Goal: Information Seeking & Learning: Check status

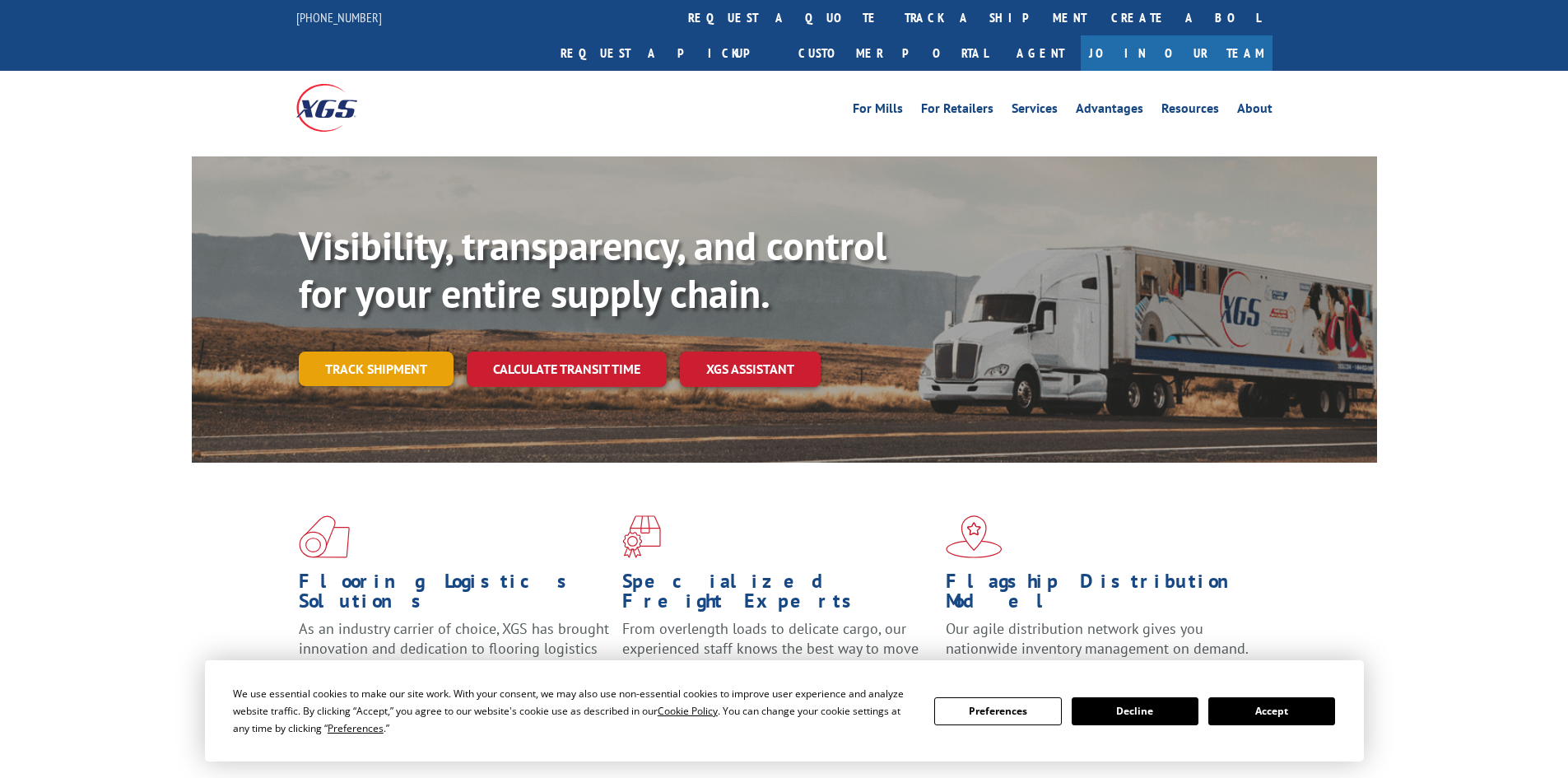
click at [382, 352] on link "Track shipment" at bounding box center [376, 369] width 155 height 35
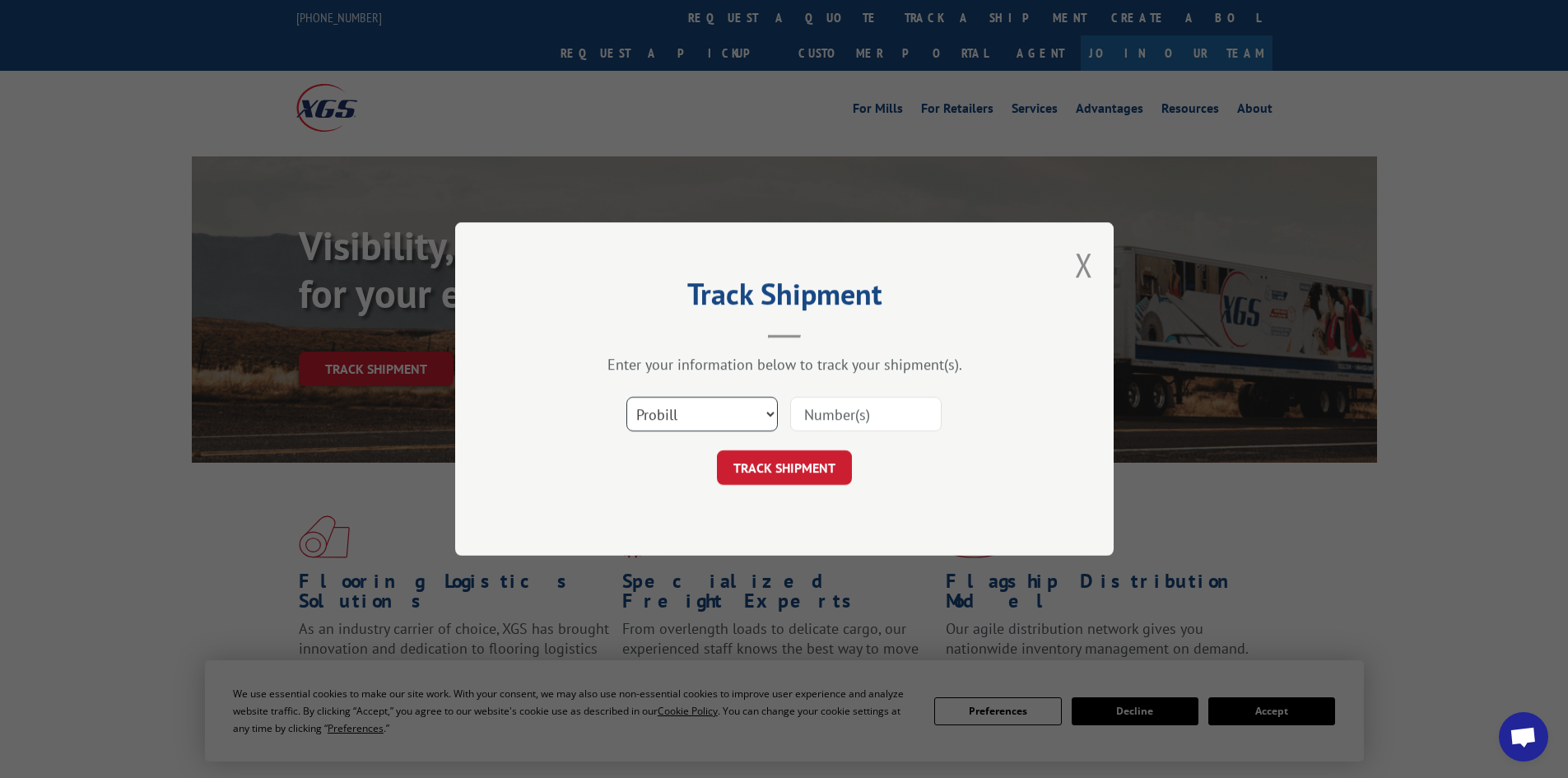
click at [680, 411] on select "Select category... Probill BOL PO" at bounding box center [702, 413] width 152 height 35
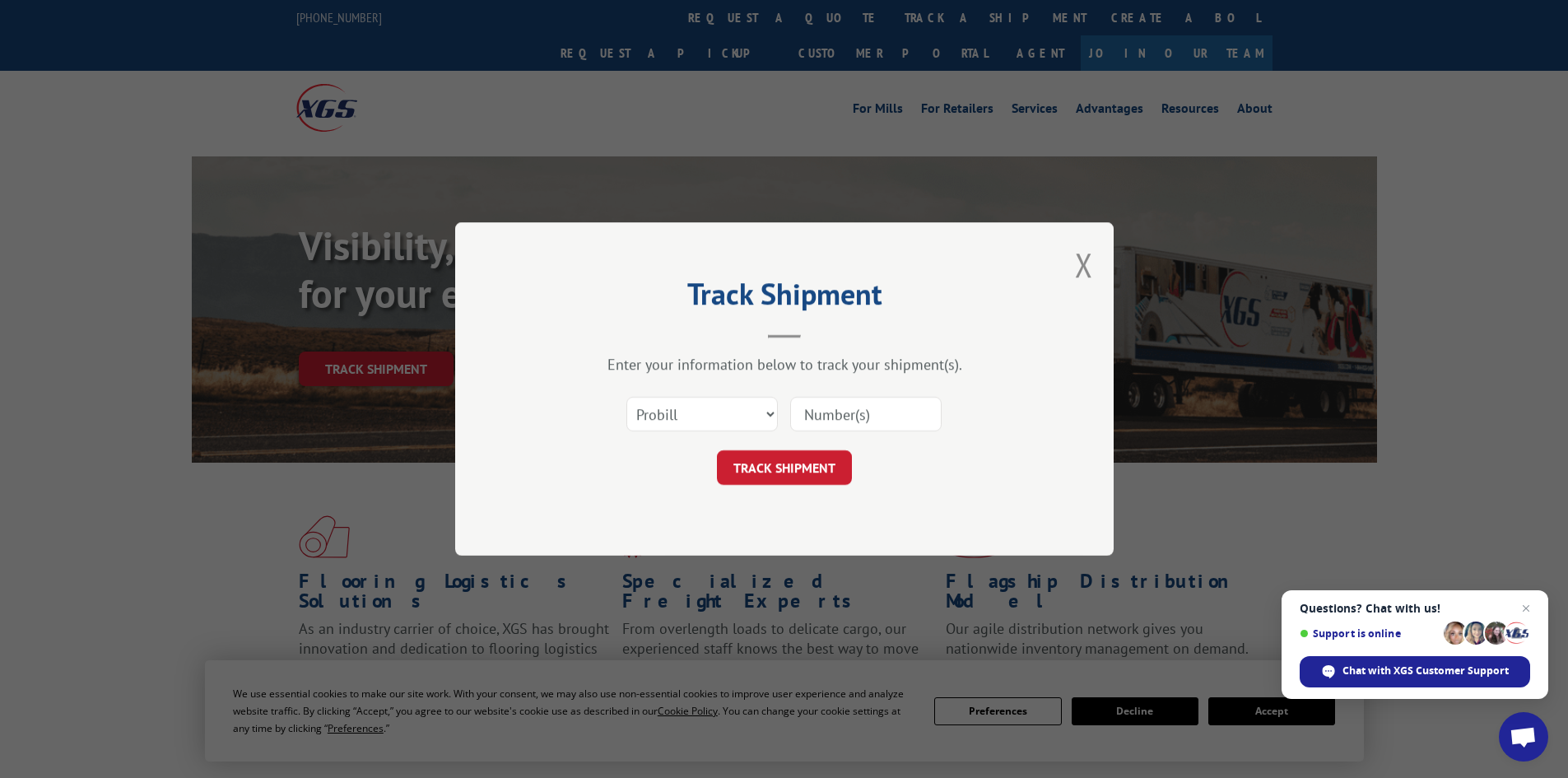
click at [838, 409] on input at bounding box center [866, 413] width 152 height 35
click at [671, 417] on select "Select category... Probill BOL PO" at bounding box center [702, 413] width 152 height 35
select select "bol"
click at [626, 396] on select "Select category... Probill BOL PO" at bounding box center [702, 413] width 152 height 35
click at [826, 421] on input at bounding box center [866, 413] width 152 height 35
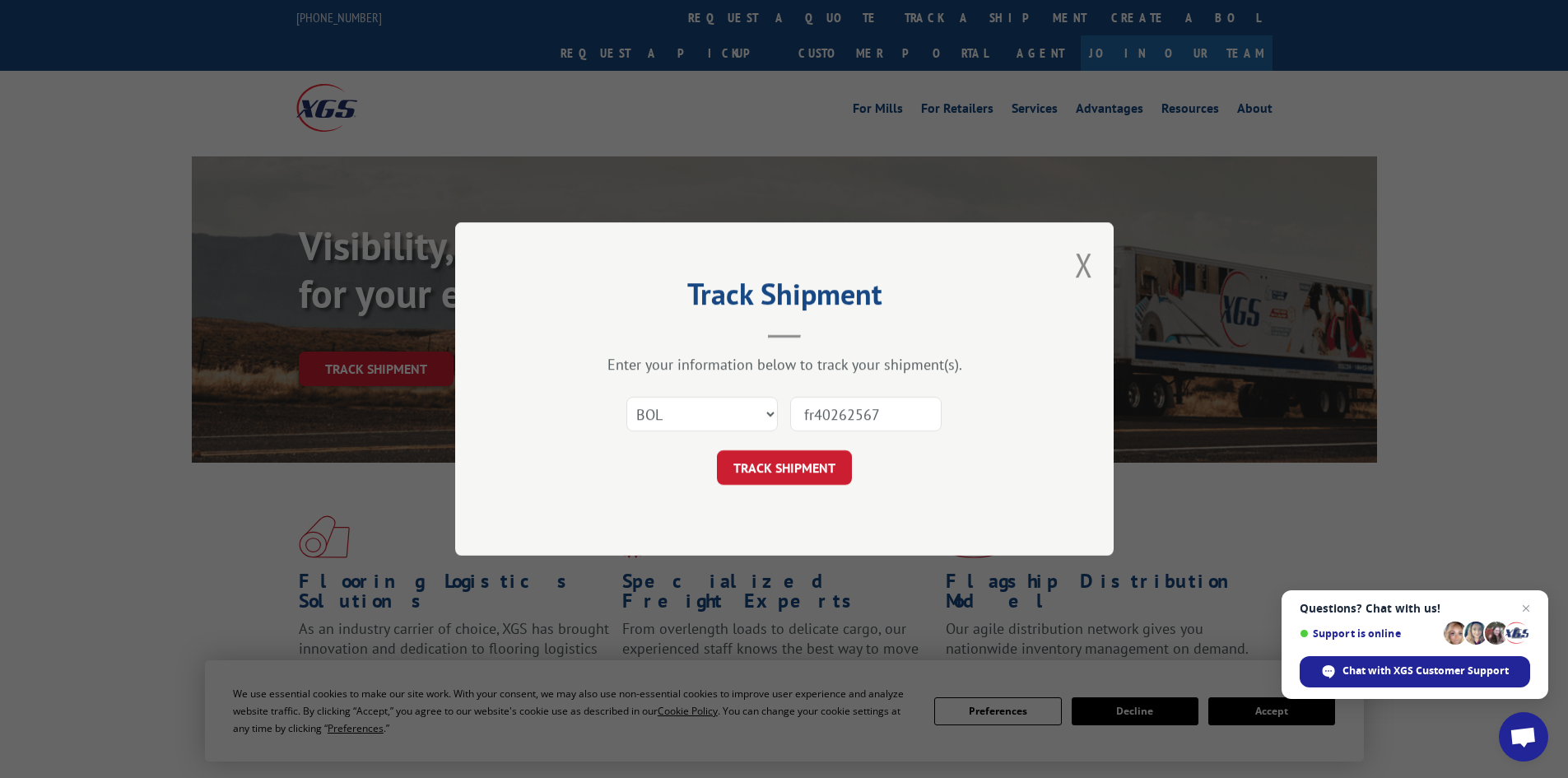
type input "fr40262567"
click at [717, 450] on button "TRACK SHIPMENT" at bounding box center [784, 467] width 135 height 35
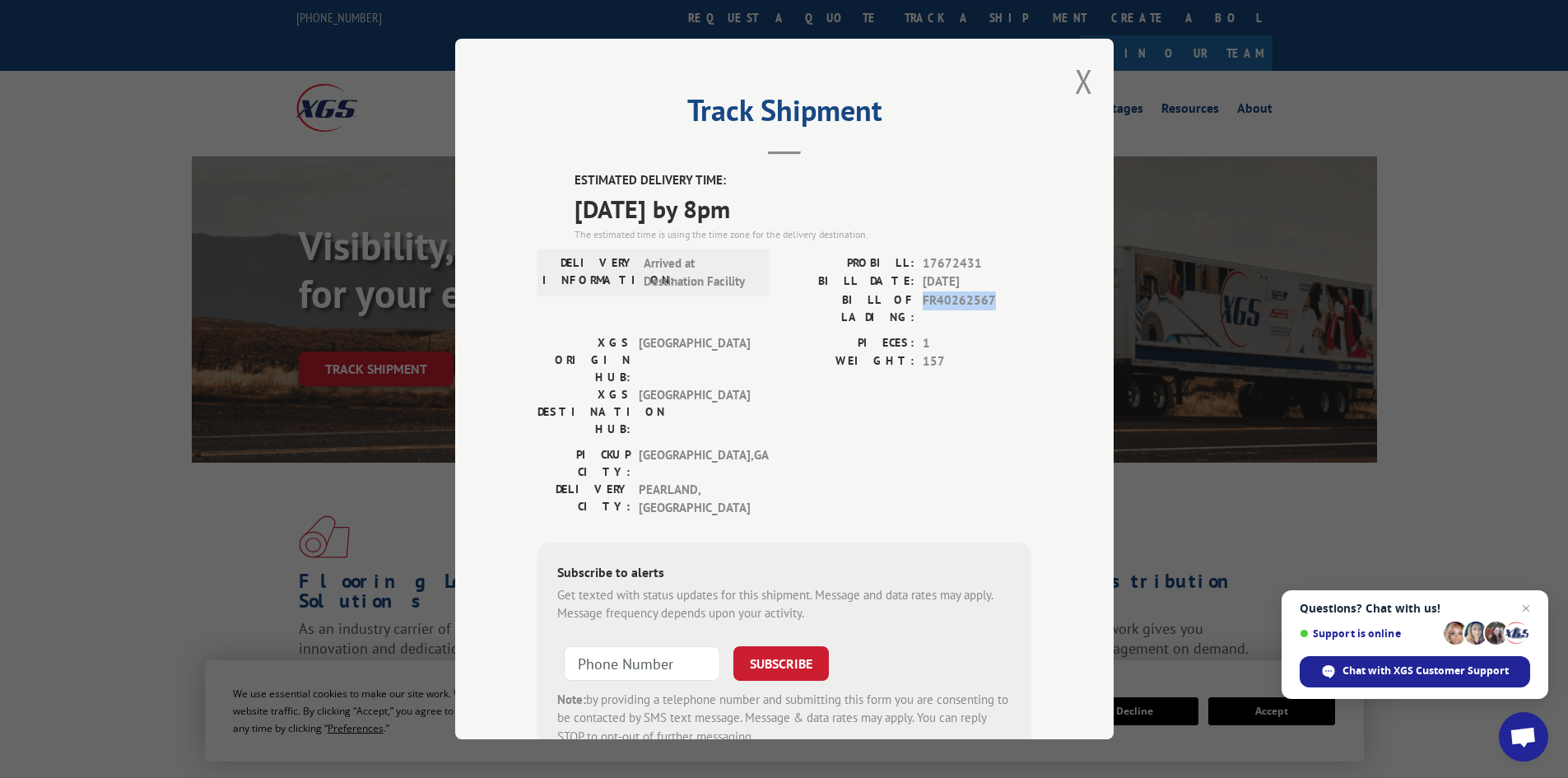
drag, startPoint x: 989, startPoint y: 298, endPoint x: 916, endPoint y: 298, distance: 73.0
click at [923, 298] on span "FR40262567" at bounding box center [977, 309] width 109 height 35
copy span "FR40262567"
click at [1085, 89] on button "Close modal" at bounding box center [1084, 81] width 18 height 44
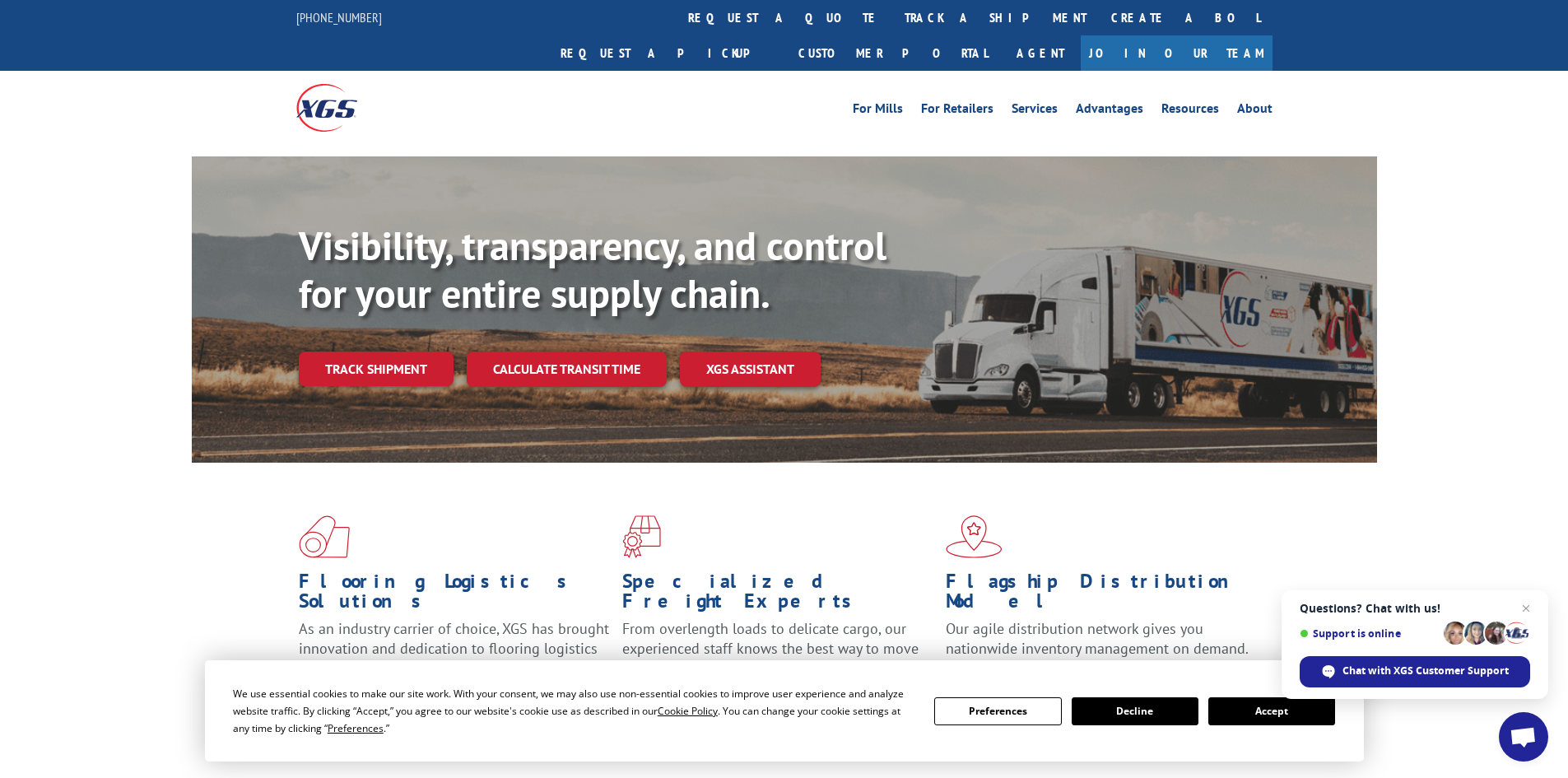
click at [387, 352] on link "Track shipment" at bounding box center [376, 369] width 155 height 35
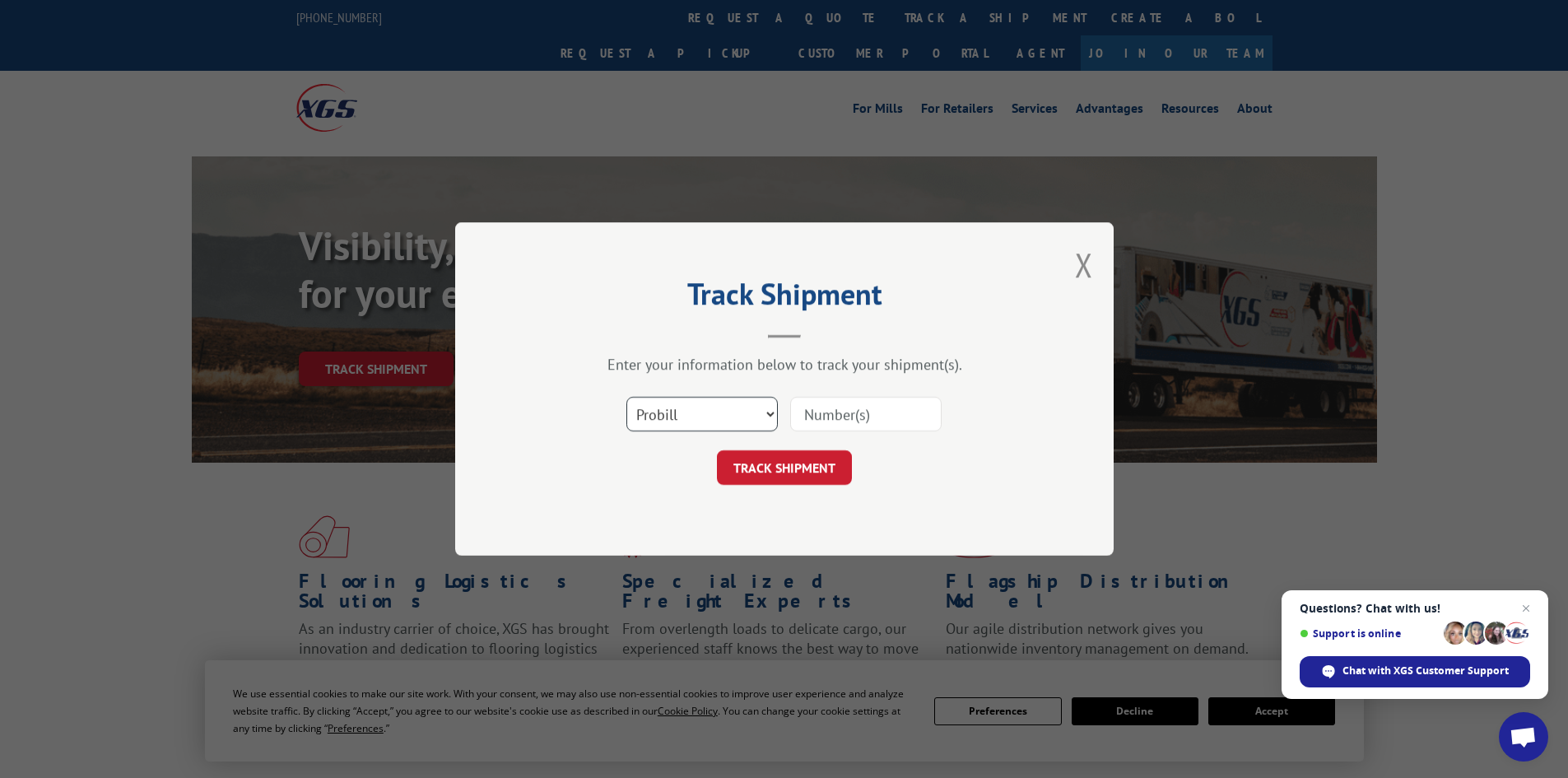
click at [714, 421] on select "Select category... Probill BOL PO" at bounding box center [702, 413] width 152 height 35
select select "bol"
click at [626, 396] on select "Select category... Probill BOL PO" at bounding box center [702, 413] width 152 height 35
click at [819, 416] on input at bounding box center [866, 413] width 152 height 35
paste input "981882"
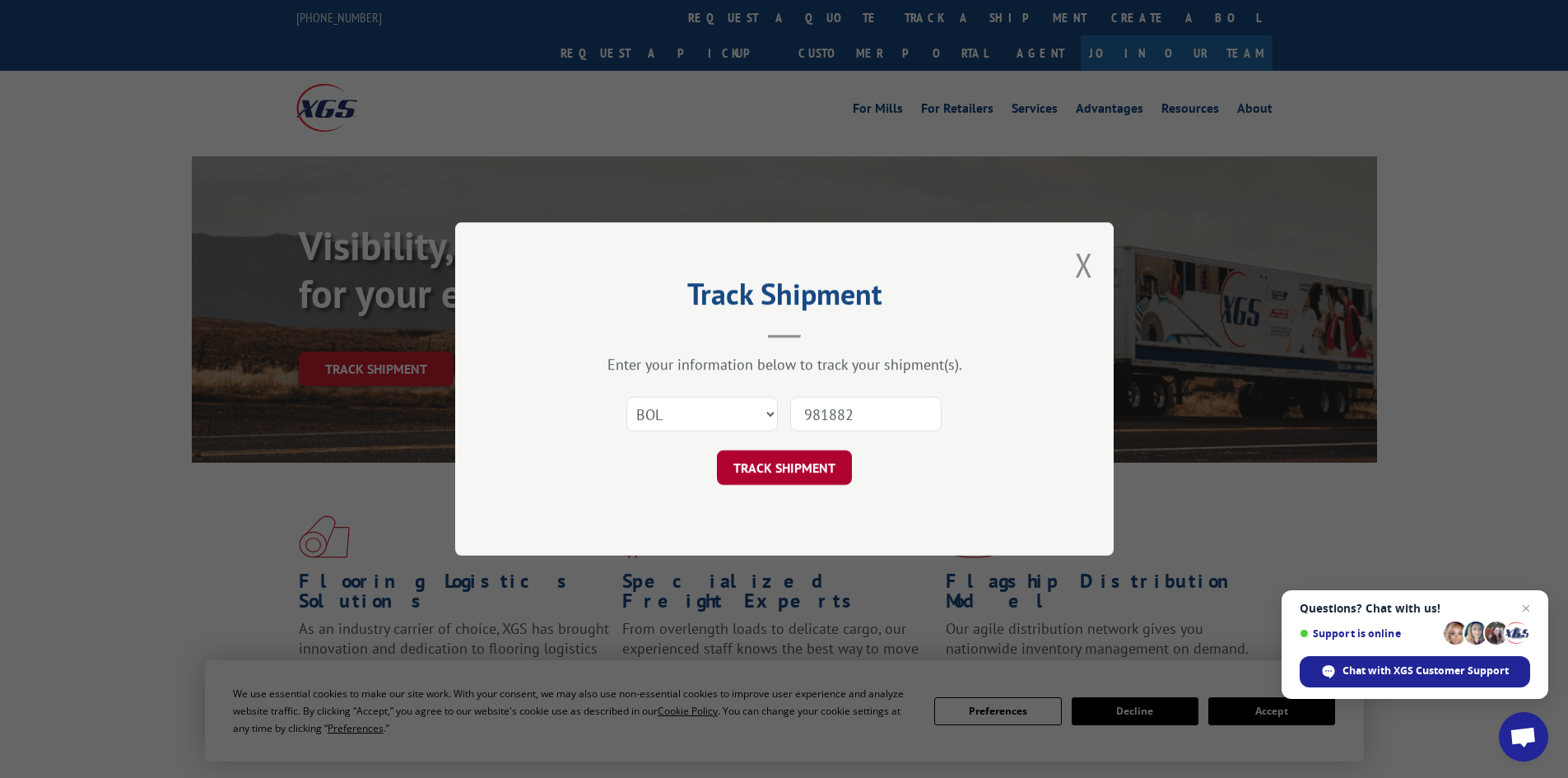
type input "981882"
click at [783, 475] on button "TRACK SHIPMENT" at bounding box center [784, 467] width 135 height 35
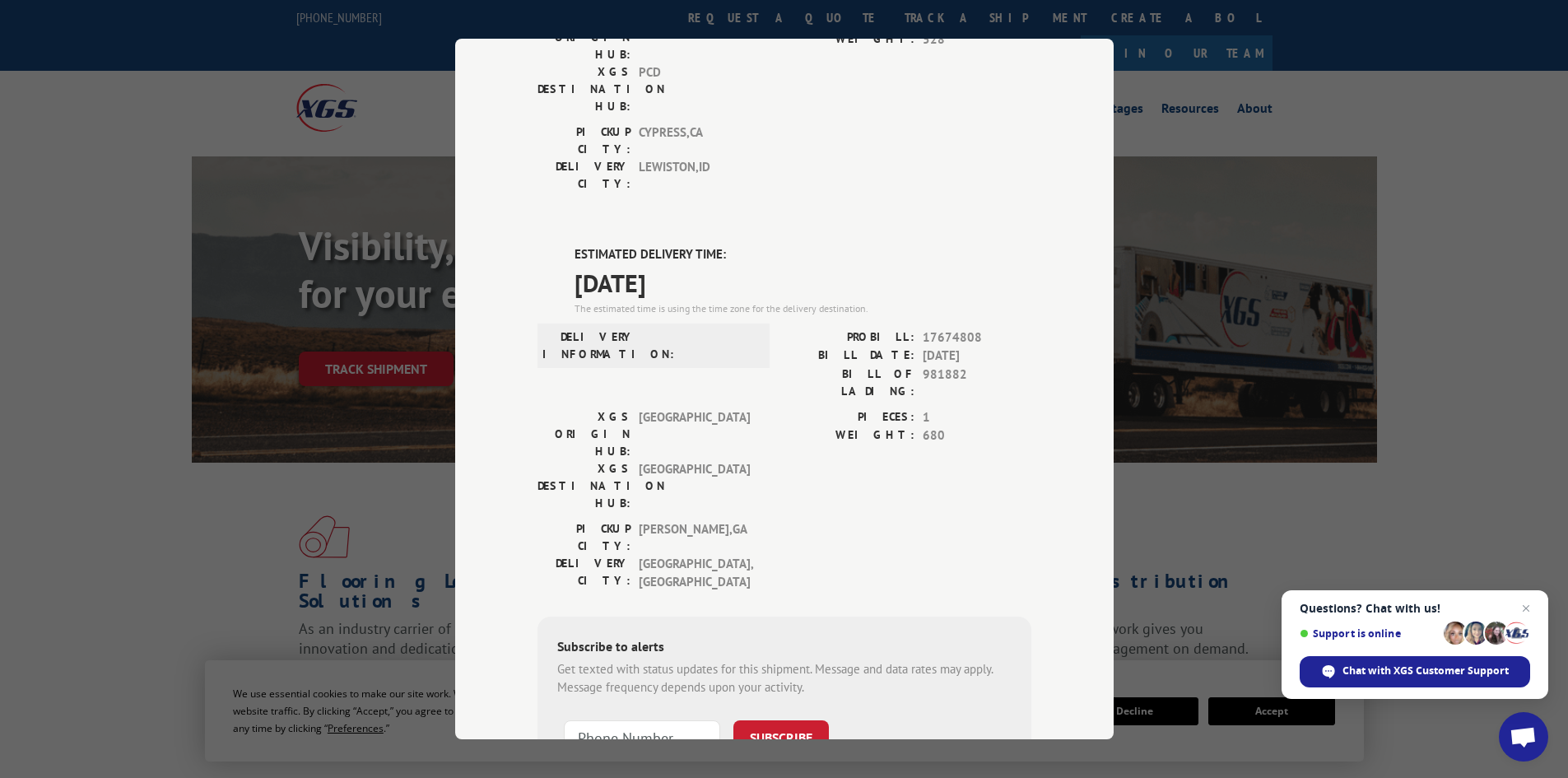
scroll to position [310, 0]
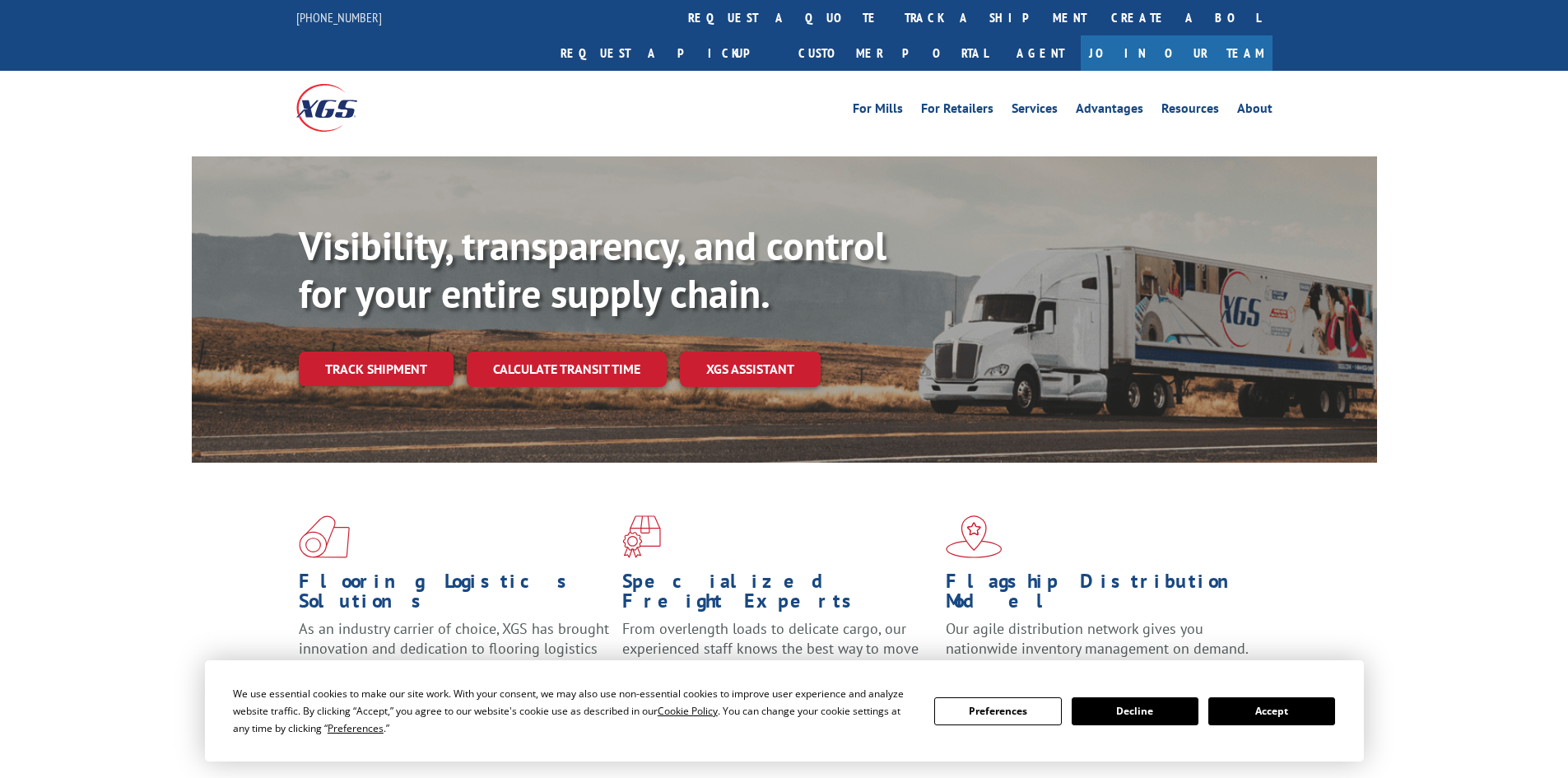
drag, startPoint x: 377, startPoint y: 345, endPoint x: 380, endPoint y: 330, distance: 15.3
click at [378, 352] on link "Track shipment" at bounding box center [376, 369] width 155 height 35
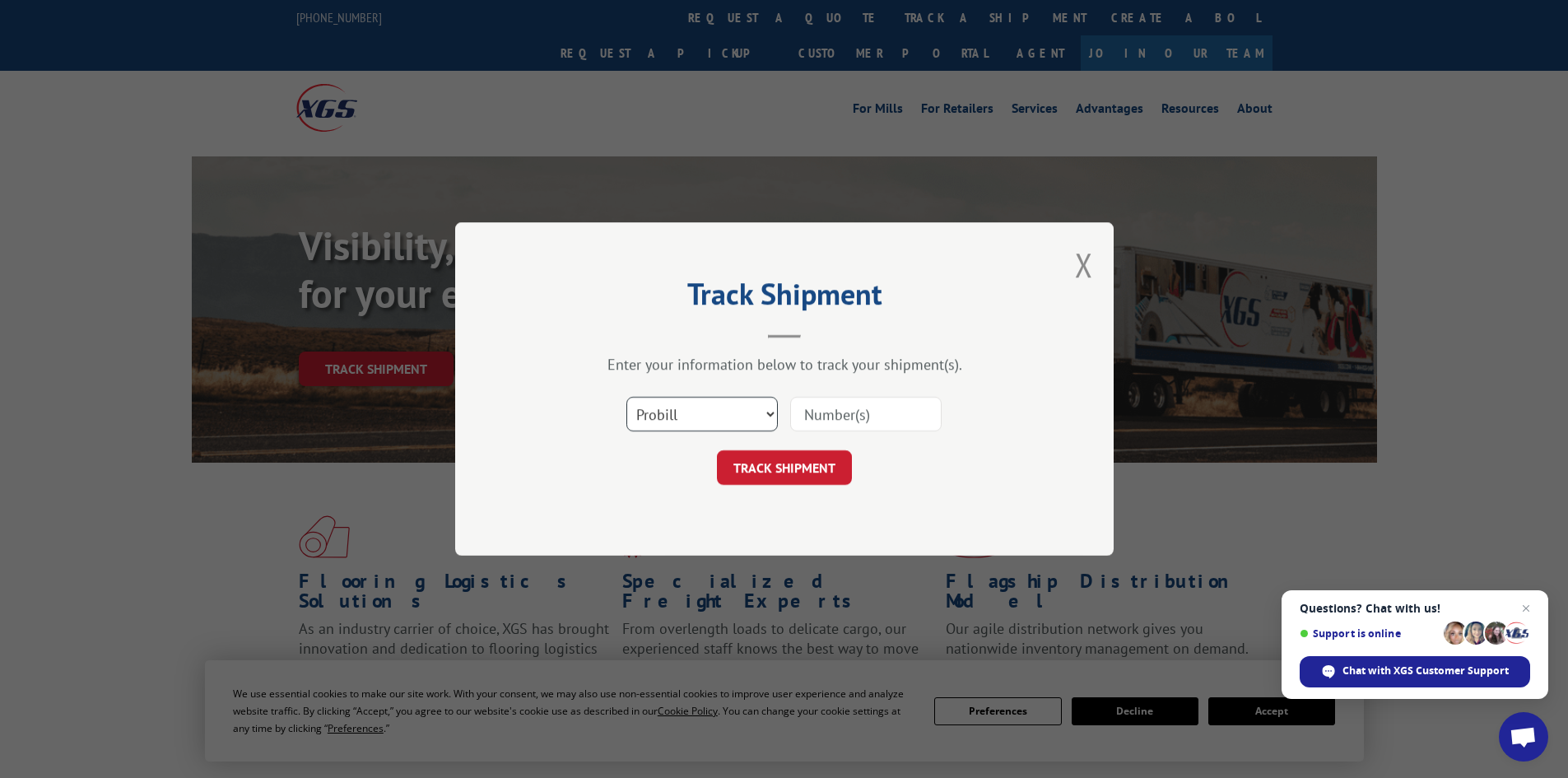
click at [689, 415] on select "Select category... Probill BOL PO" at bounding box center [702, 413] width 152 height 35
select select "bol"
click at [626, 396] on select "Select category... Probill BOL PO" at bounding box center [702, 413] width 152 height 35
click at [837, 418] on input at bounding box center [866, 413] width 152 height 35
paste input "5545484"
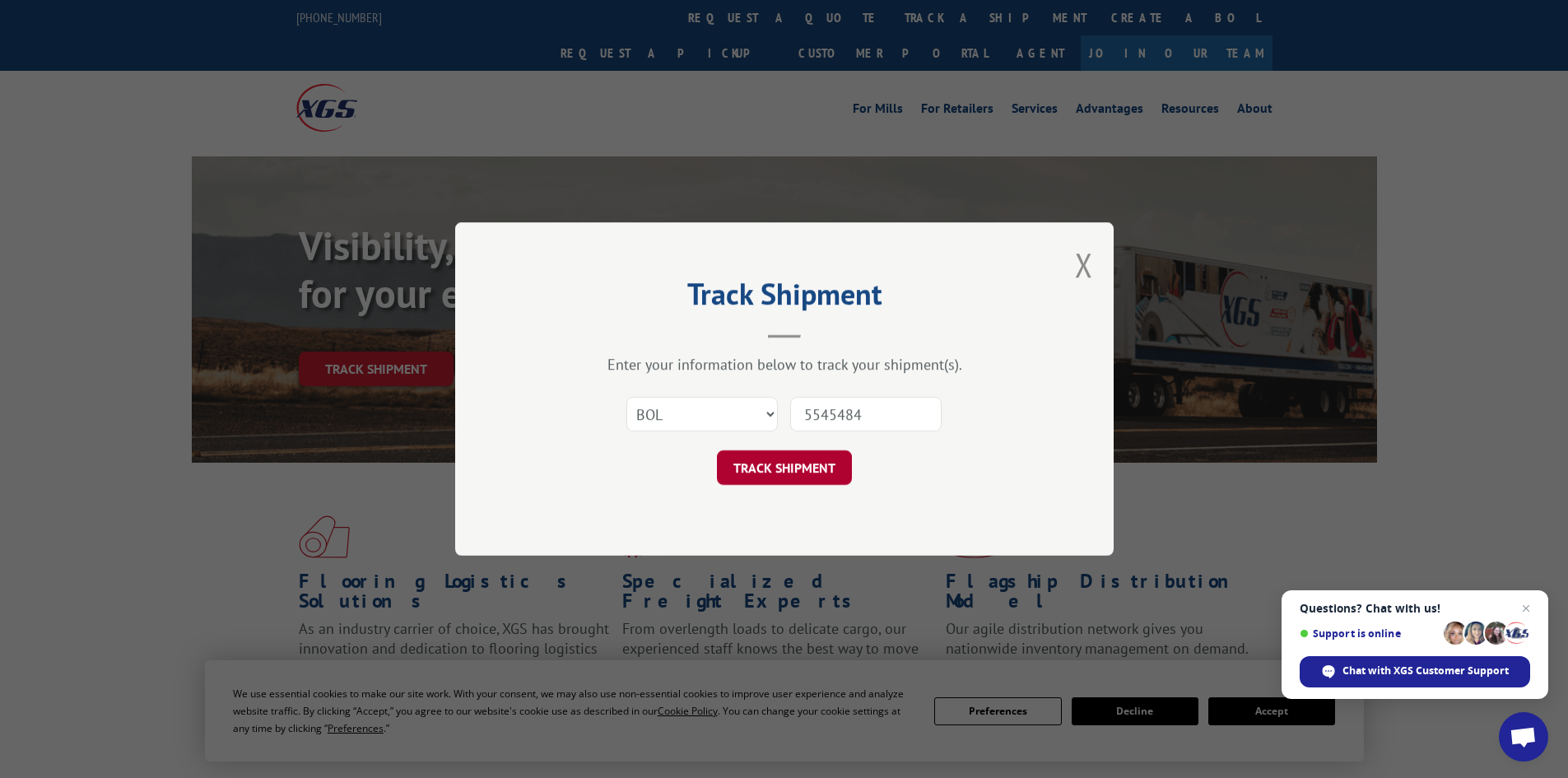
type input "5545484"
click at [793, 466] on button "TRACK SHIPMENT" at bounding box center [784, 467] width 135 height 35
